Goal: Task Accomplishment & Management: Complete application form

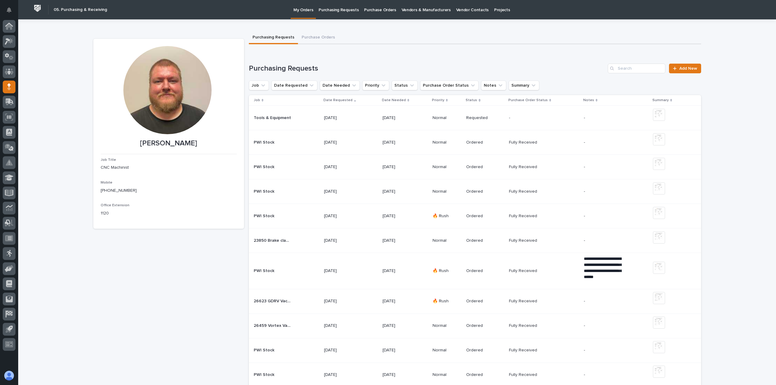
click at [315, 122] on div "Tools & Equipment Tools & Equipment" at bounding box center [287, 118] width 66 height 10
click at [691, 67] on span "Add New" at bounding box center [688, 68] width 18 height 4
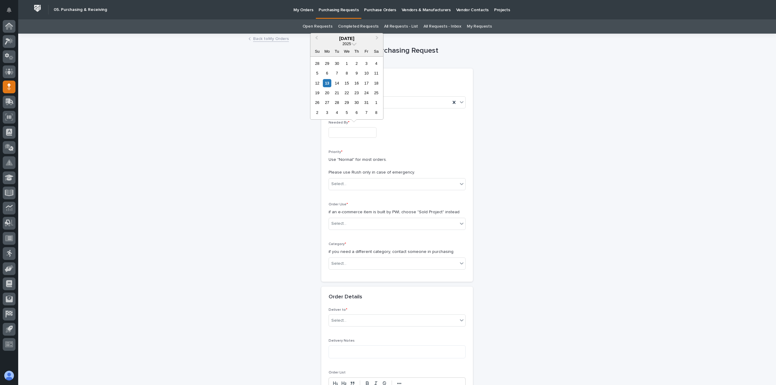
click at [356, 134] on input "text" at bounding box center [353, 132] width 48 height 11
click at [327, 84] on div "13" at bounding box center [327, 83] width 8 height 8
type input "**********"
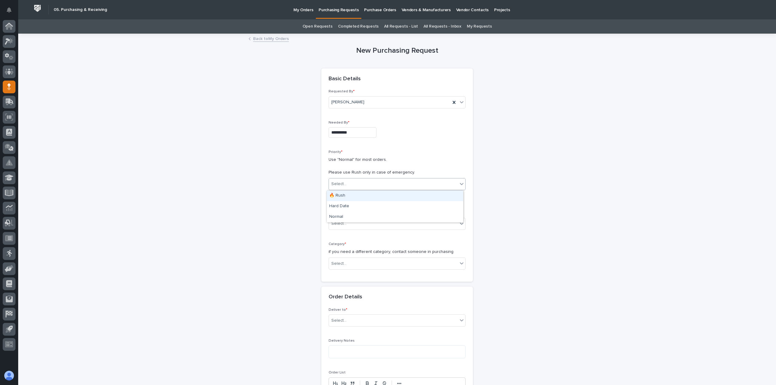
click at [352, 187] on div "Select..." at bounding box center [393, 184] width 129 height 10
click at [347, 196] on div "🔥 Rush" at bounding box center [395, 196] width 136 height 11
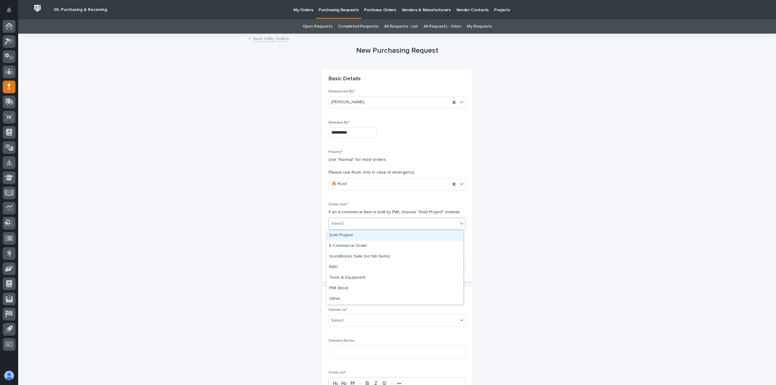
click at [346, 222] on div "Select..." at bounding box center [393, 224] width 129 height 10
click at [338, 289] on div "PWI Stock" at bounding box center [395, 288] width 136 height 11
click at [339, 272] on div "Category * if you need a different category, contact someone in purchasing Sele…" at bounding box center [397, 258] width 137 height 32
click at [339, 269] on div "Select..." at bounding box center [397, 264] width 137 height 12
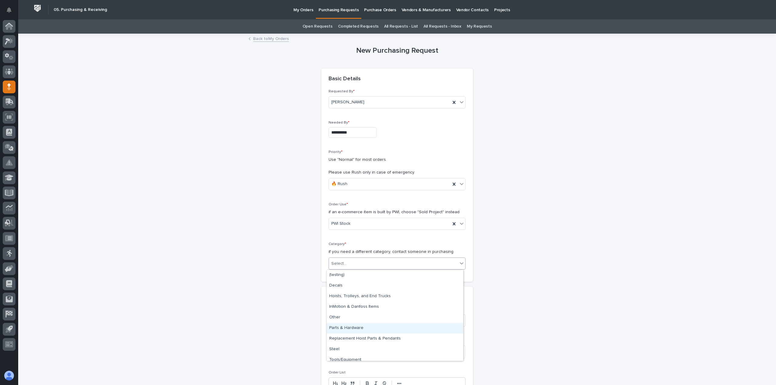
scroll to position [5, 0]
click at [343, 352] on div "Tools/Equipment" at bounding box center [395, 355] width 136 height 11
click at [353, 323] on div "Select..." at bounding box center [393, 321] width 129 height 10
click at [347, 331] on div "PWI" at bounding box center [395, 332] width 136 height 11
click at [342, 354] on textarea at bounding box center [397, 352] width 137 height 13
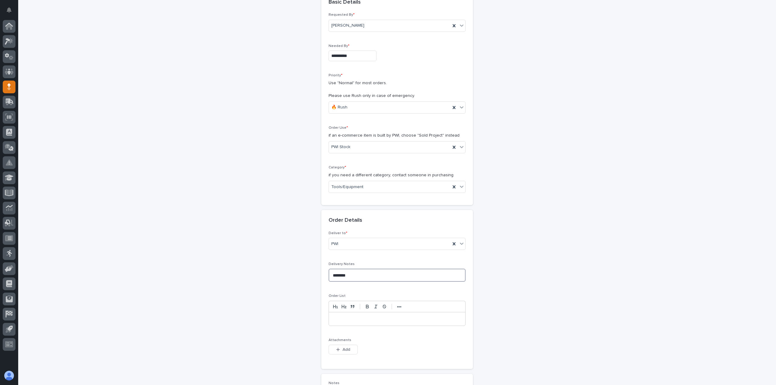
scroll to position [91, 0]
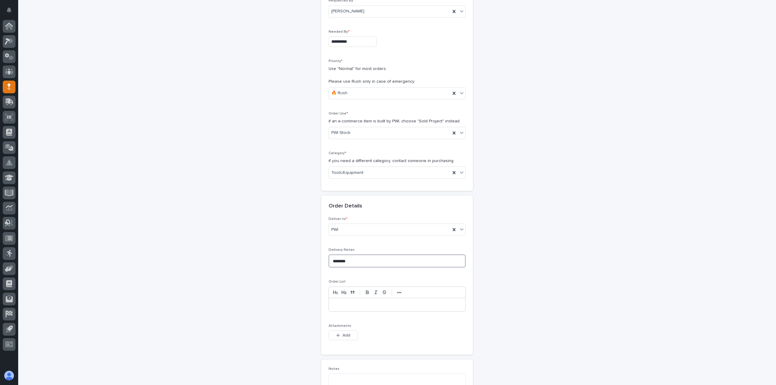
type textarea "********"
click at [345, 302] on p at bounding box center [396, 305] width 127 height 6
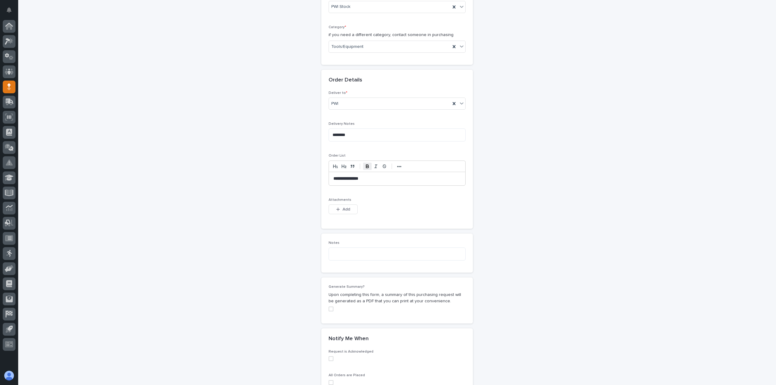
scroll to position [303, 0]
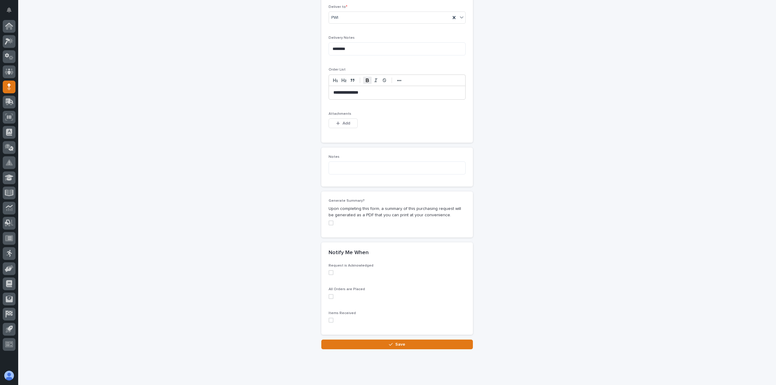
click at [329, 272] on span at bounding box center [331, 272] width 5 height 5
click at [329, 299] on div "All Orders are Placed" at bounding box center [397, 295] width 137 height 16
click at [329, 299] on span at bounding box center [331, 296] width 5 height 5
click at [330, 322] on span at bounding box center [331, 320] width 5 height 5
click at [361, 345] on button "Save" at bounding box center [397, 345] width 152 height 10
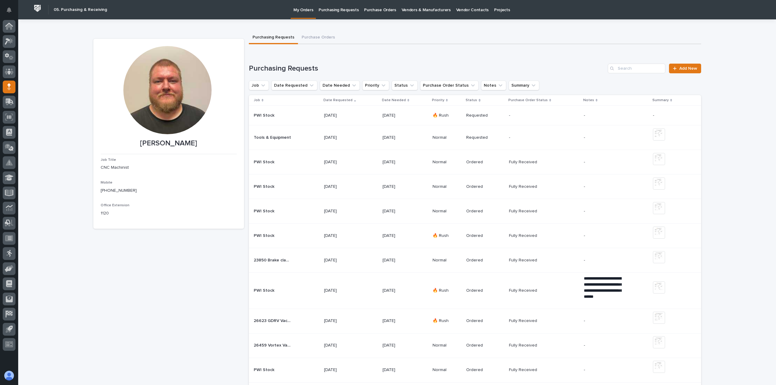
click at [262, 118] on p "PWI Stock" at bounding box center [265, 115] width 22 height 6
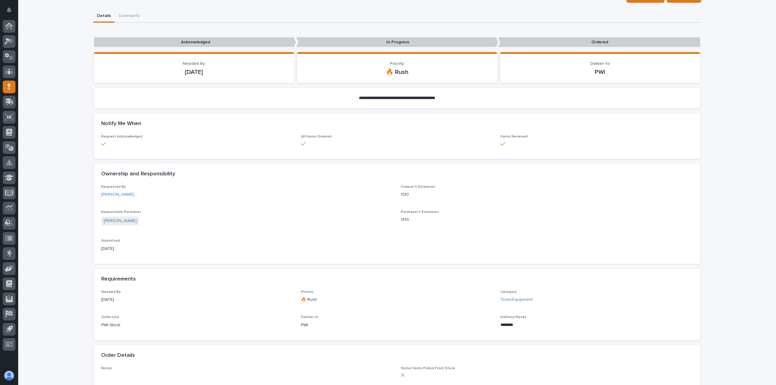
scroll to position [45, 0]
